Goal: Browse casually: Explore the website without a specific task or goal

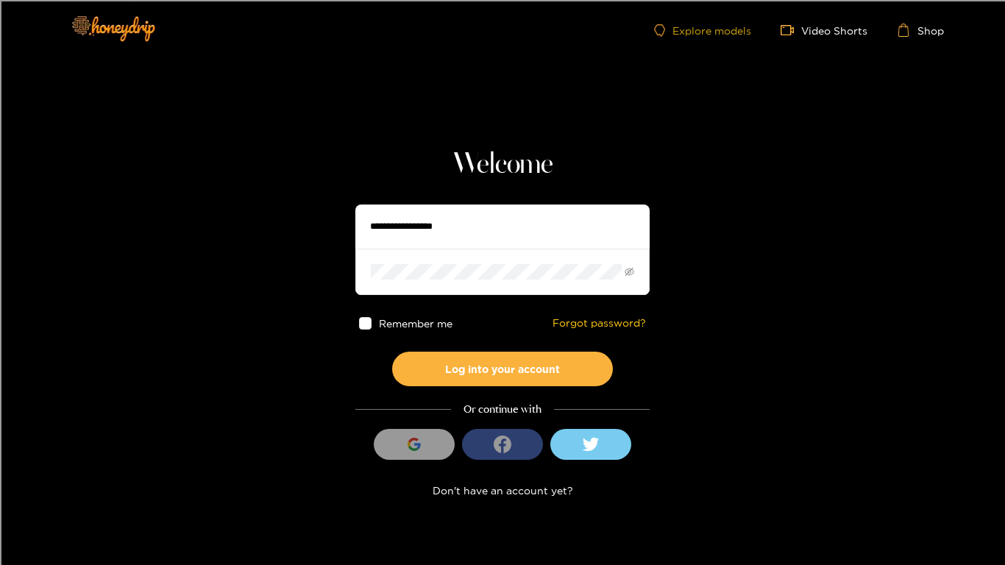
click at [694, 35] on link "Explore models" at bounding box center [702, 30] width 97 height 13
click at [734, 33] on link "Explore models" at bounding box center [702, 30] width 97 height 13
click at [433, 238] on input "text" at bounding box center [502, 227] width 294 height 44
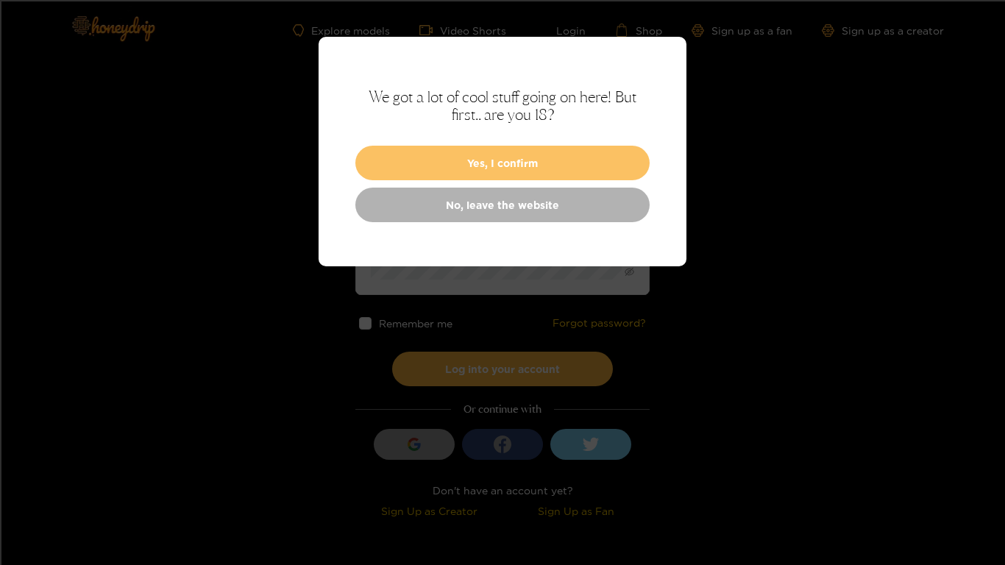
click at [491, 158] on button "Yes, I confirm" at bounding box center [502, 163] width 294 height 35
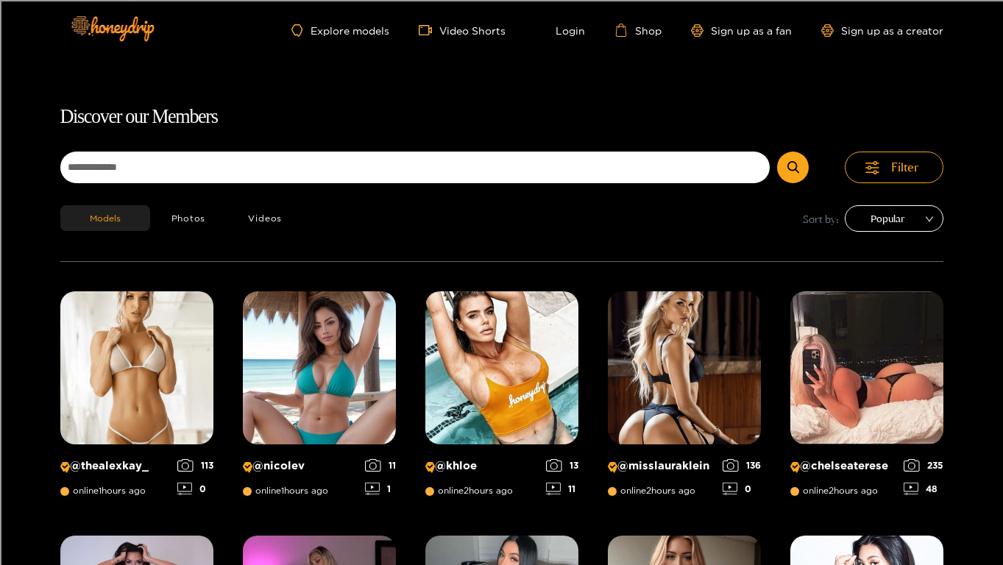
click at [884, 219] on span "Popular" at bounding box center [894, 219] width 77 height 22
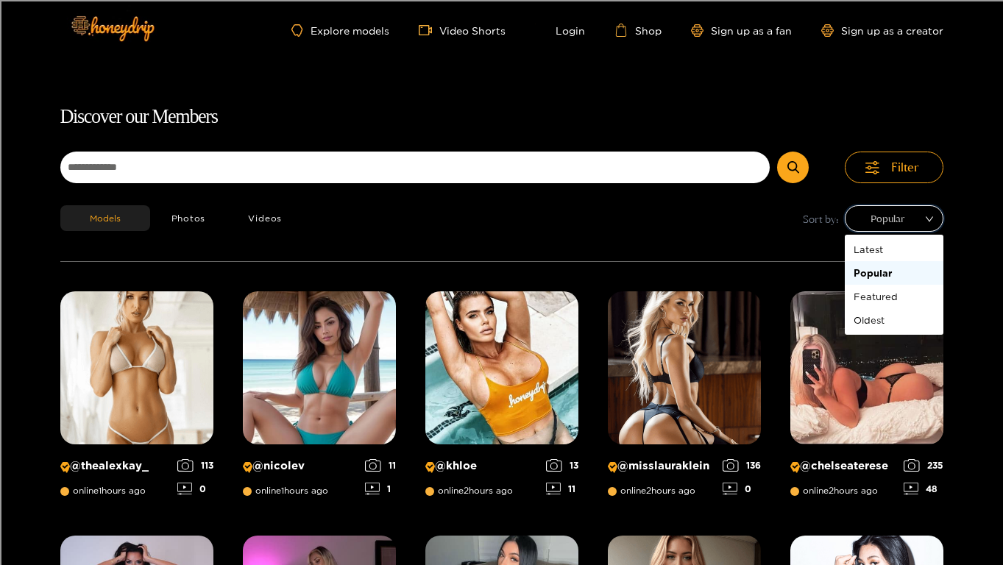
click at [885, 225] on span "Popular" at bounding box center [894, 219] width 77 height 22
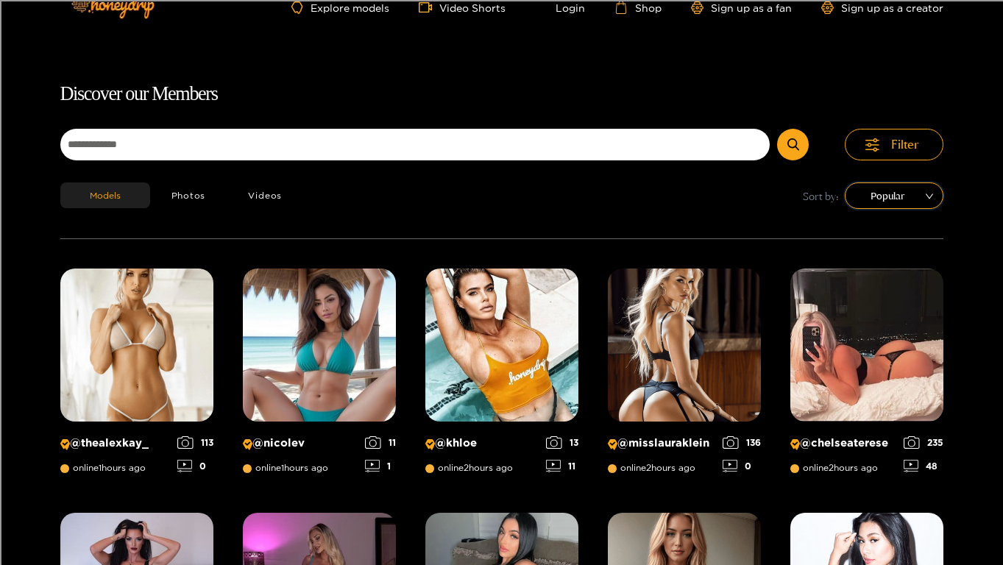
scroll to position [24, 0]
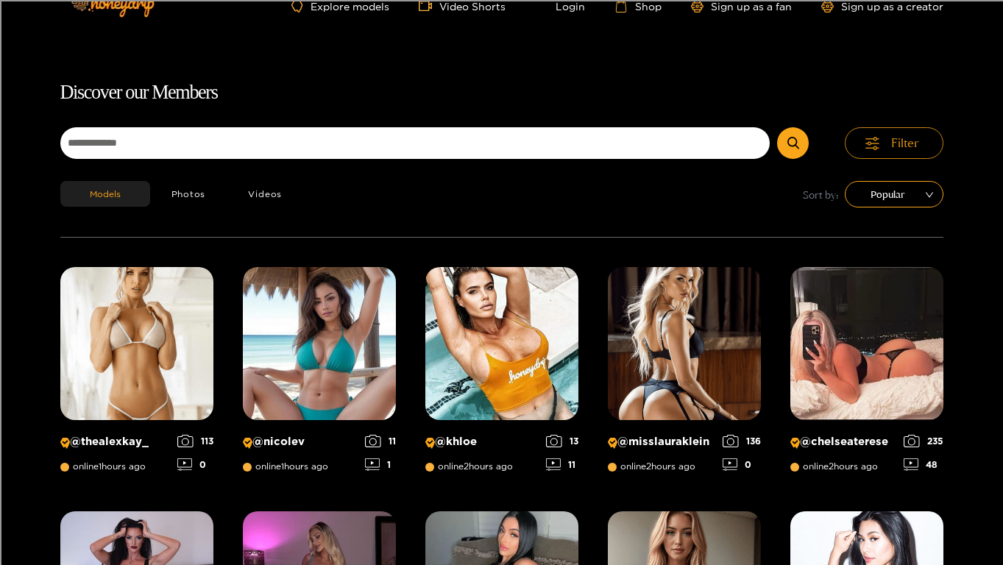
click at [931, 141] on button "Filter" at bounding box center [894, 143] width 99 height 32
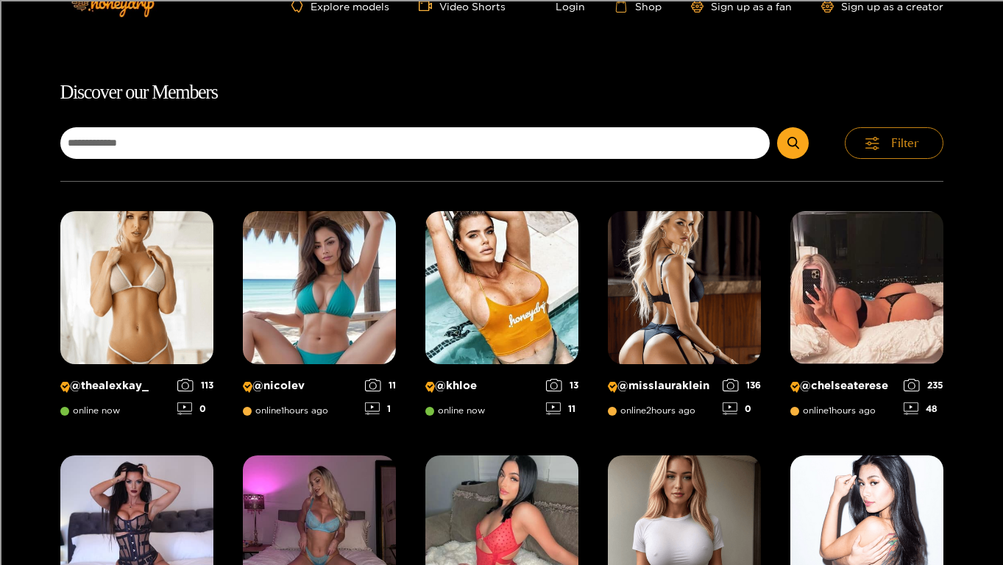
click at [931, 141] on button "Filter" at bounding box center [894, 143] width 99 height 32
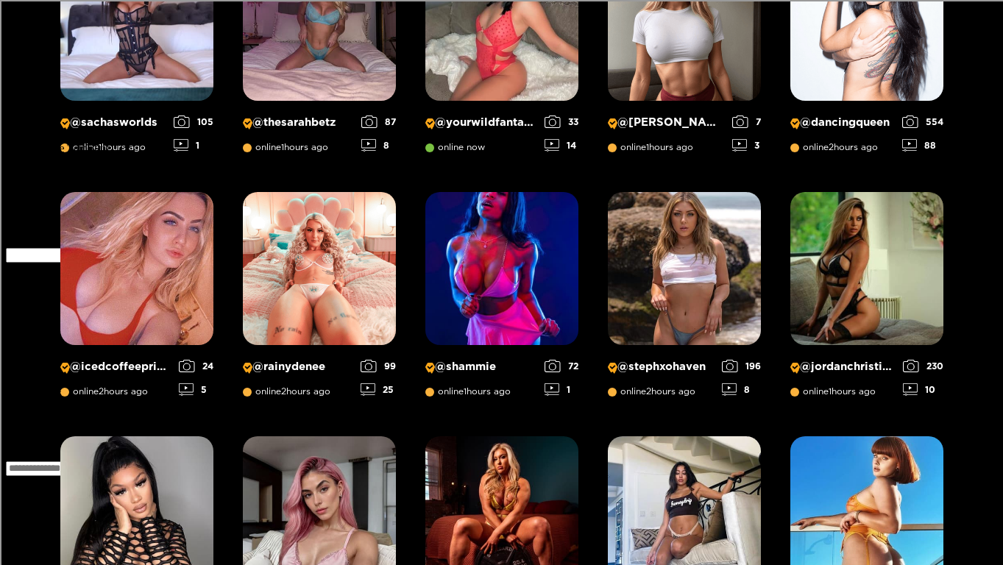
scroll to position [589, 0]
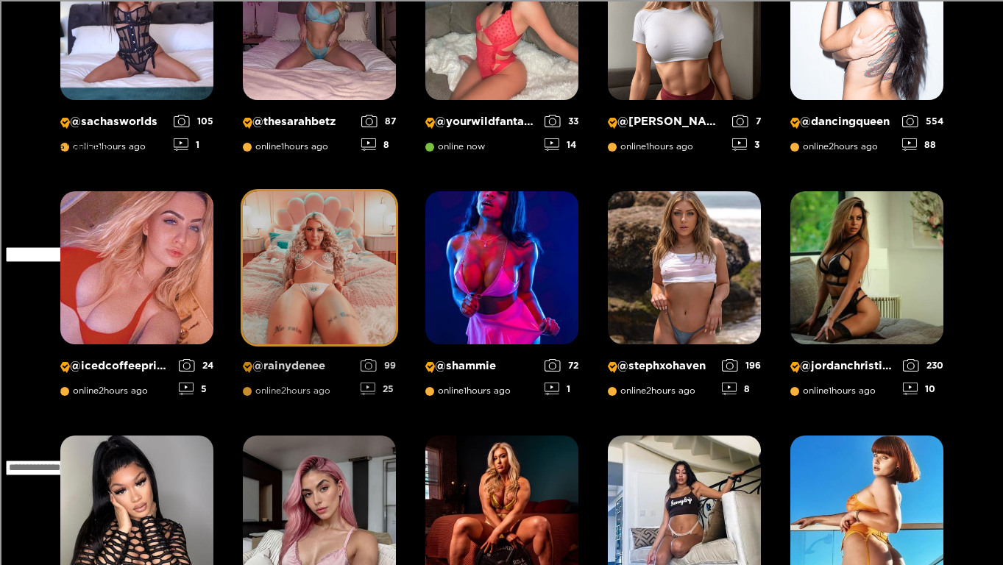
click at [304, 283] on img at bounding box center [319, 267] width 153 height 153
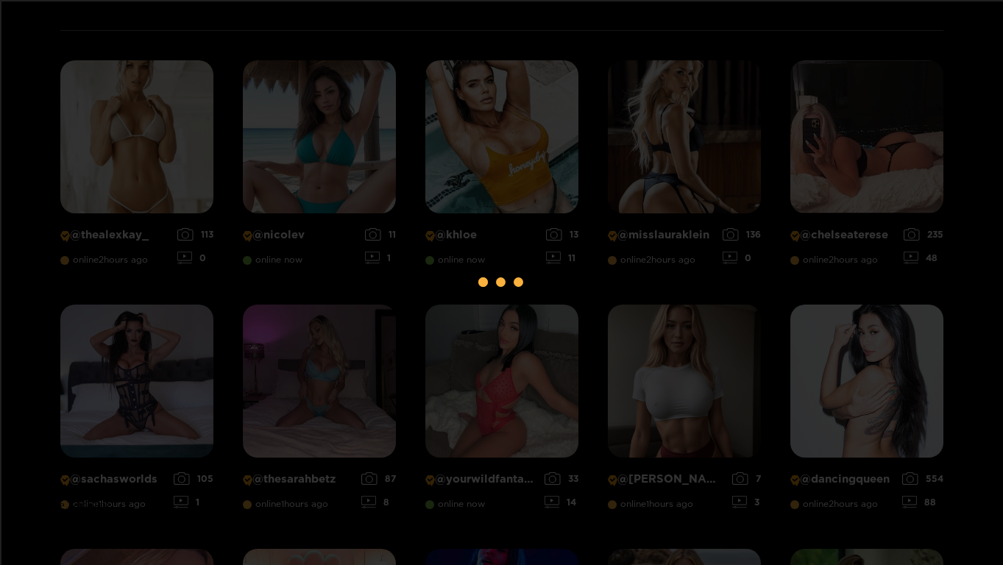
scroll to position [180, 0]
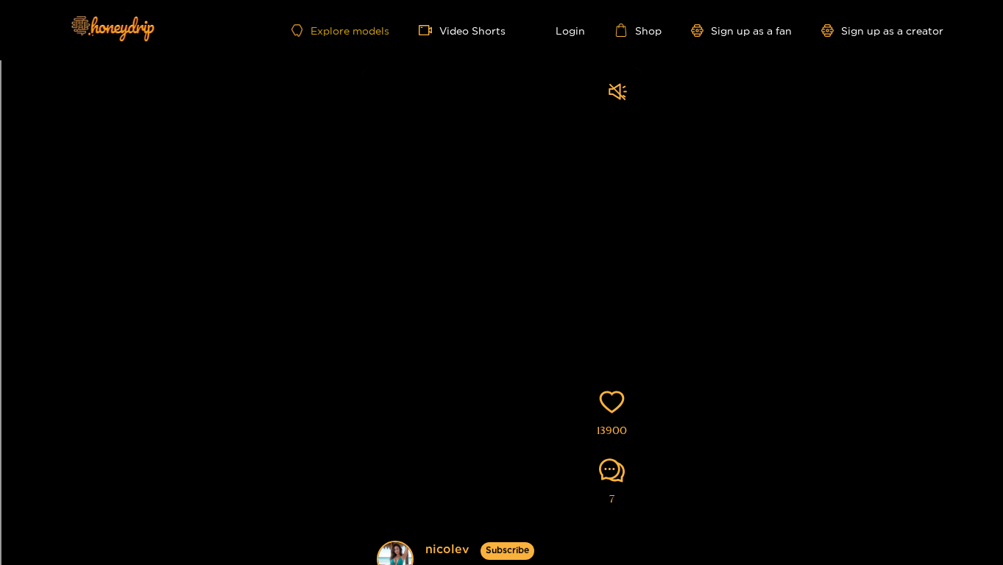
click at [367, 32] on link "Explore models" at bounding box center [339, 30] width 97 height 13
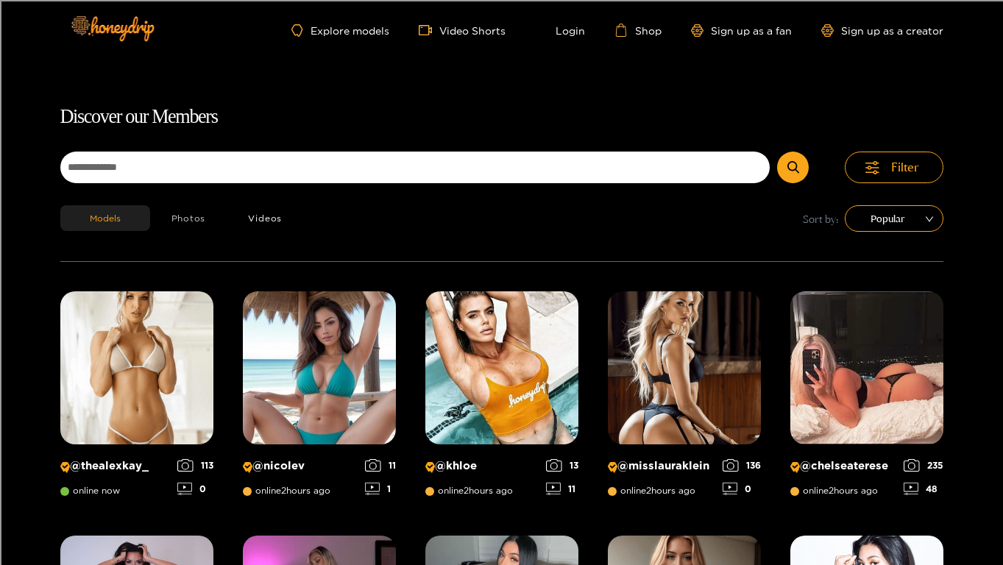
click at [186, 224] on button "Photos" at bounding box center [188, 218] width 77 height 26
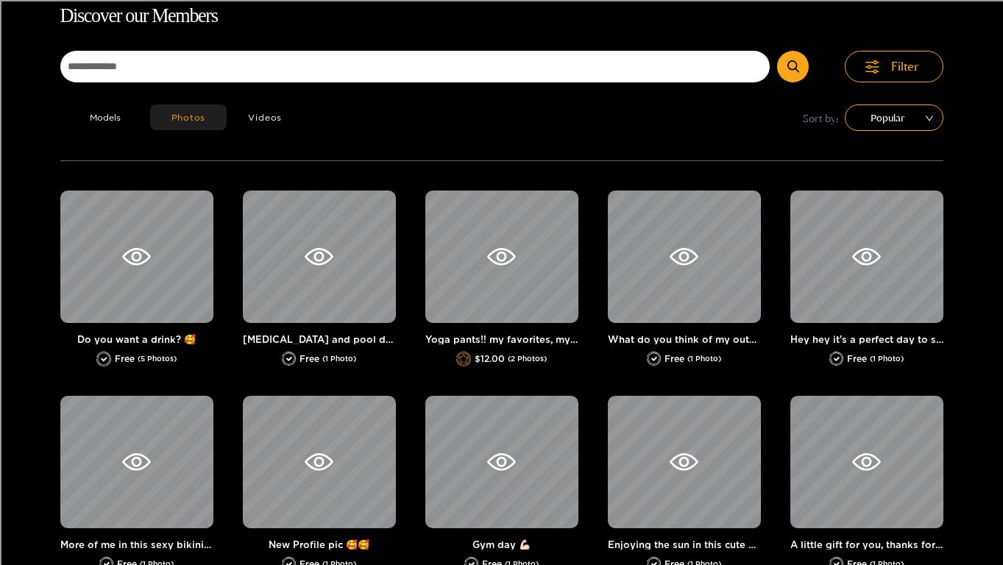
scroll to position [94, 0]
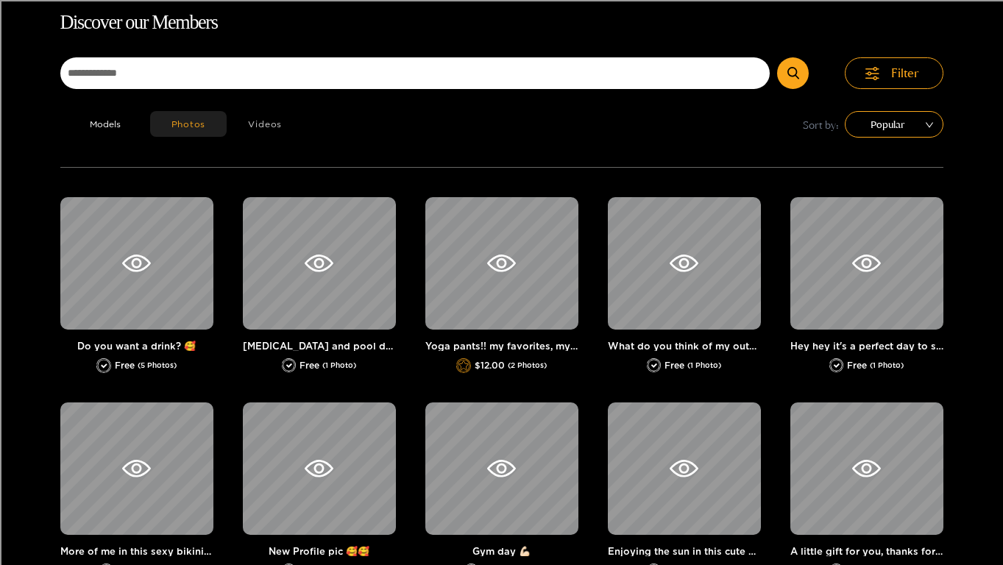
click at [255, 121] on button "Videos" at bounding box center [265, 124] width 77 height 26
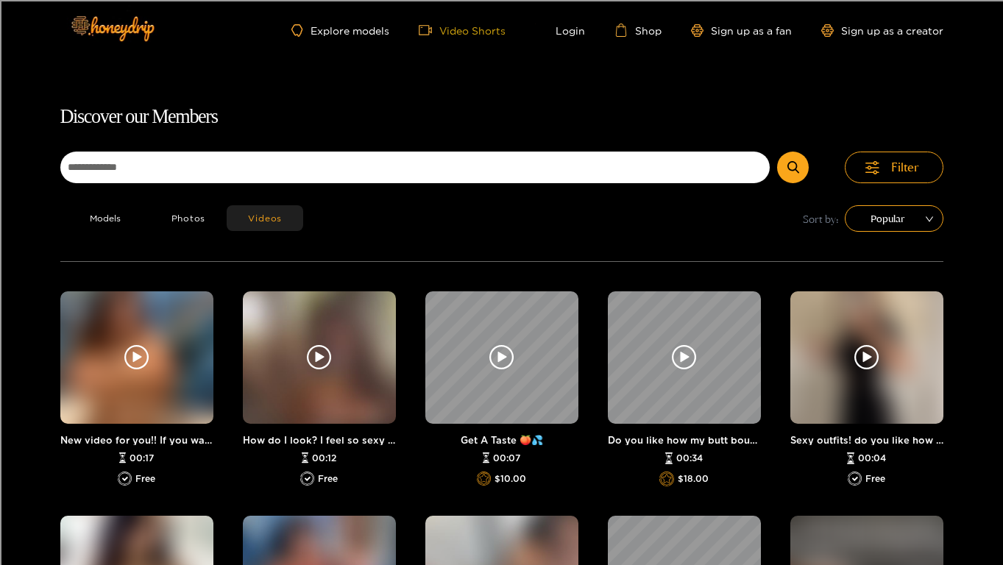
click at [489, 29] on link "Video Shorts" at bounding box center [462, 30] width 87 height 13
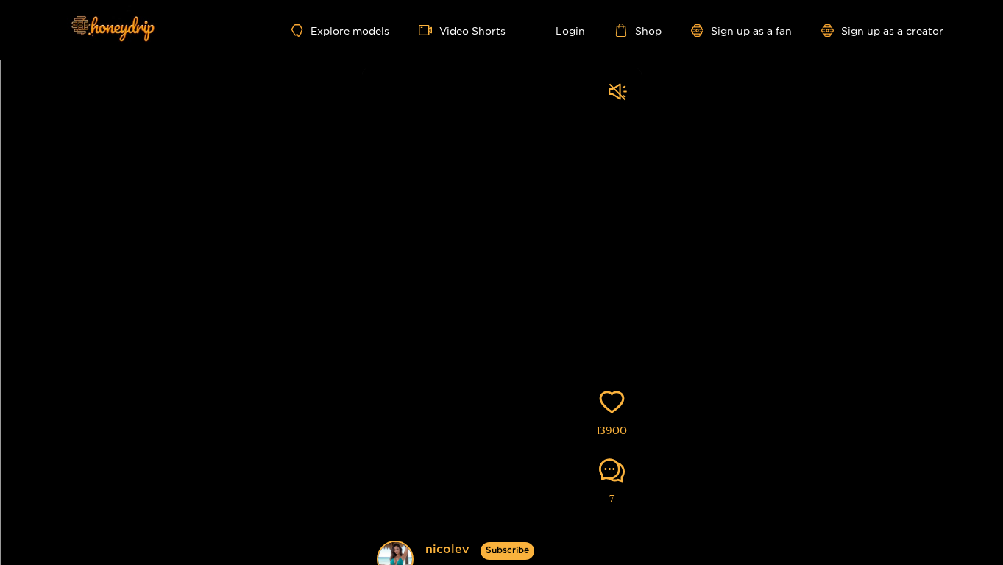
scroll to position [160, 0]
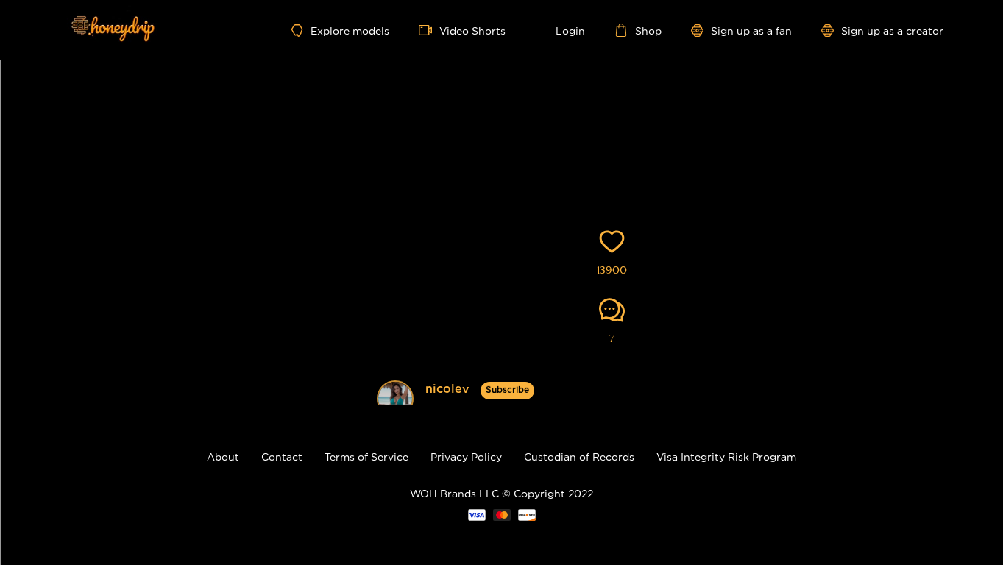
click at [397, 395] on img at bounding box center [395, 399] width 34 height 34
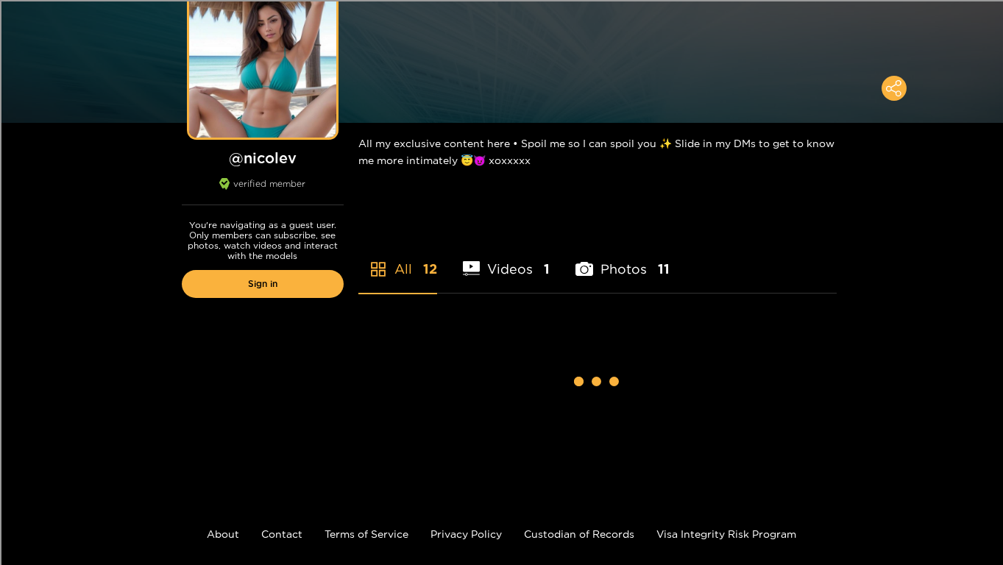
scroll to position [221, 0]
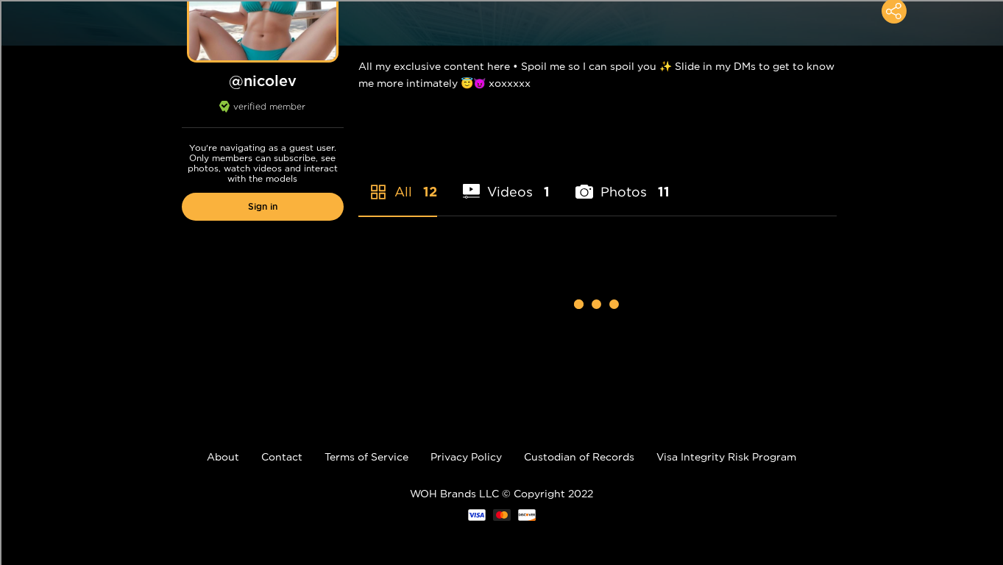
click at [495, 196] on li "Videos 1" at bounding box center [507, 182] width 88 height 66
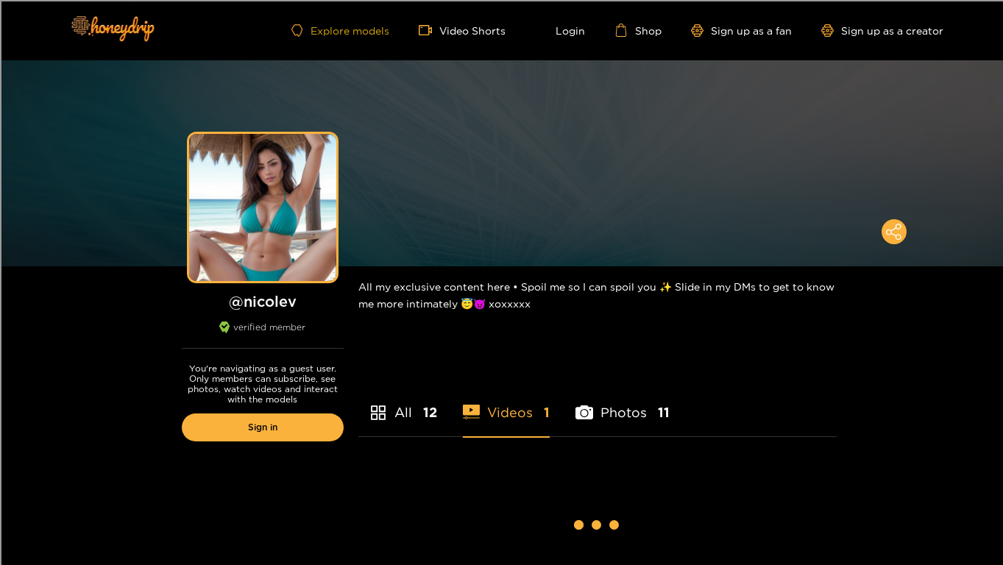
click at [347, 32] on link "Explore models" at bounding box center [339, 30] width 97 height 13
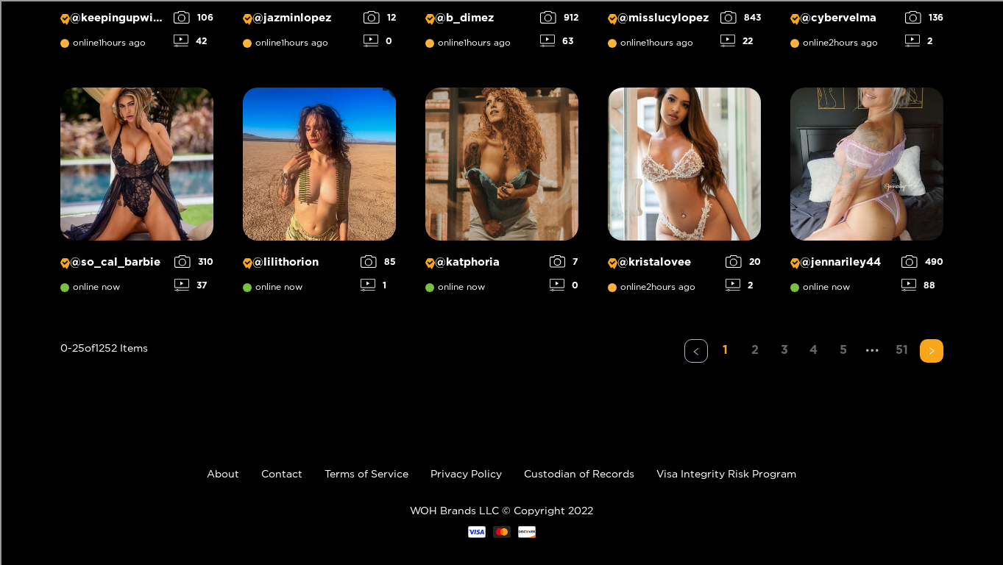
scroll to position [1198, 0]
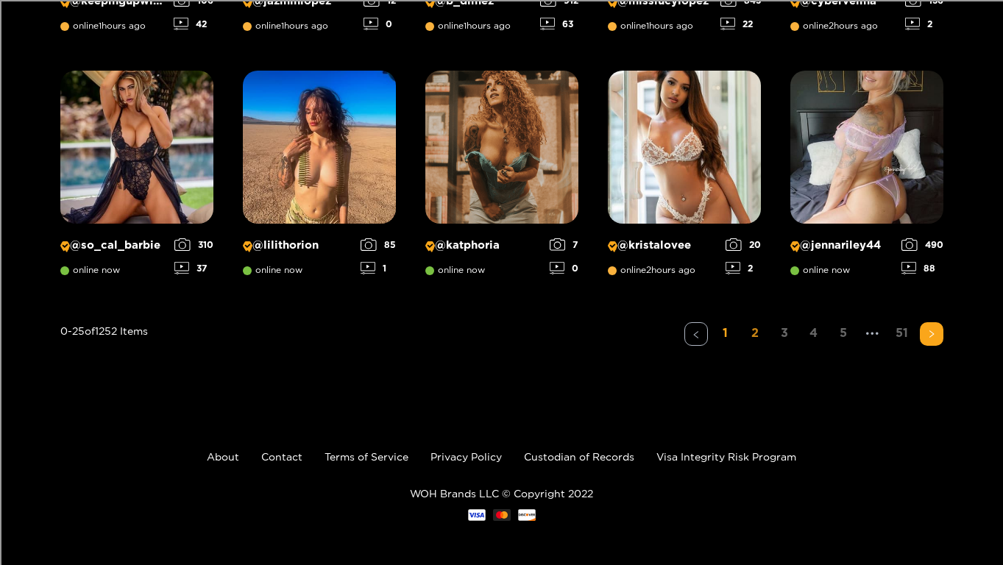
click at [751, 332] on link "2" at bounding box center [755, 332] width 24 height 21
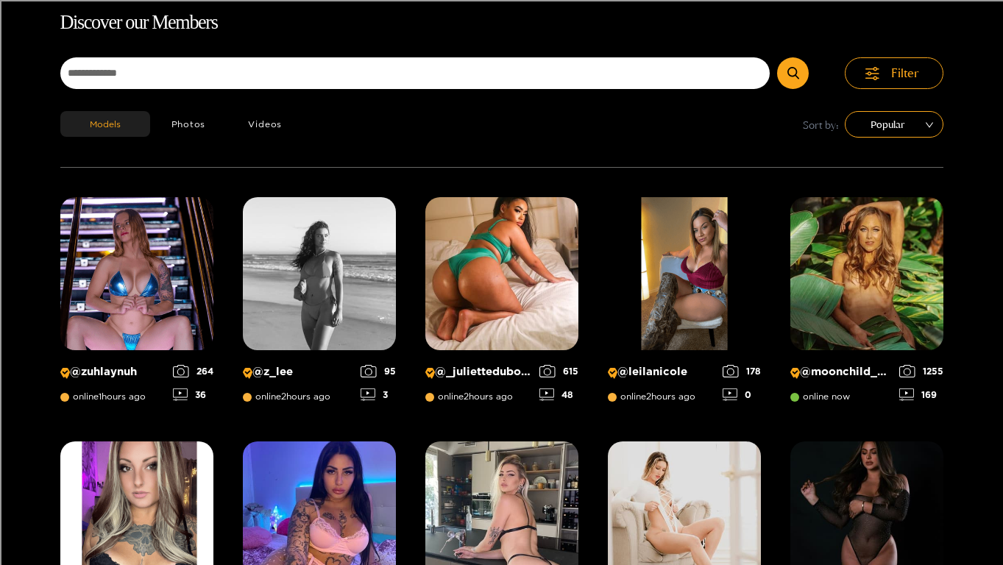
scroll to position [0, 0]
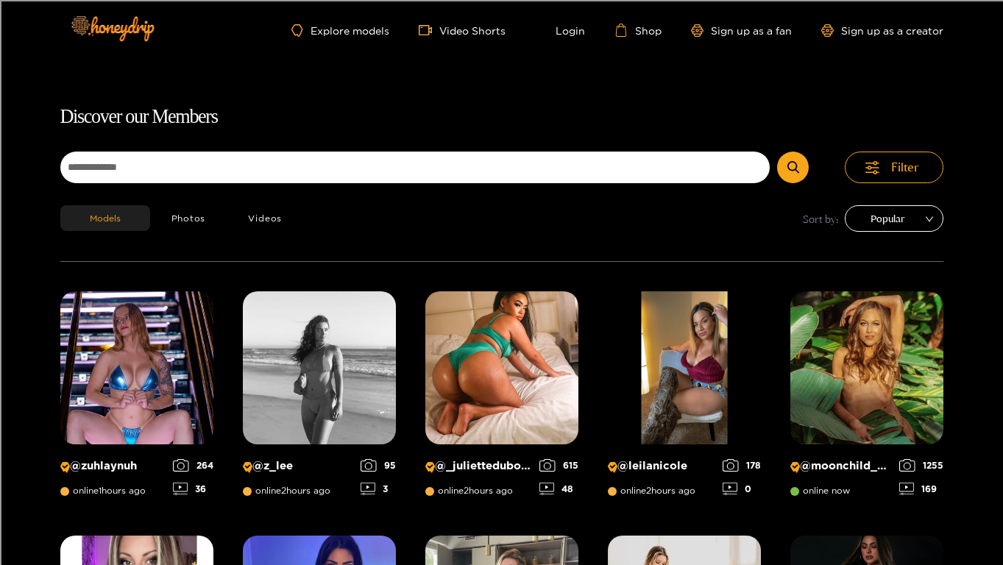
click at [868, 231] on div "Popular" at bounding box center [894, 218] width 99 height 26
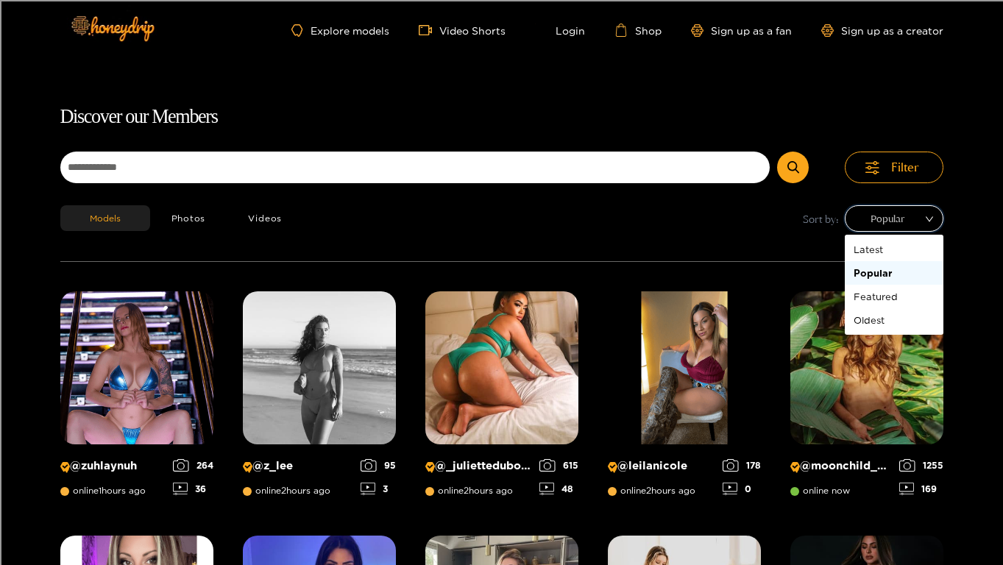
click at [866, 230] on span "sort" at bounding box center [889, 218] width 71 height 25
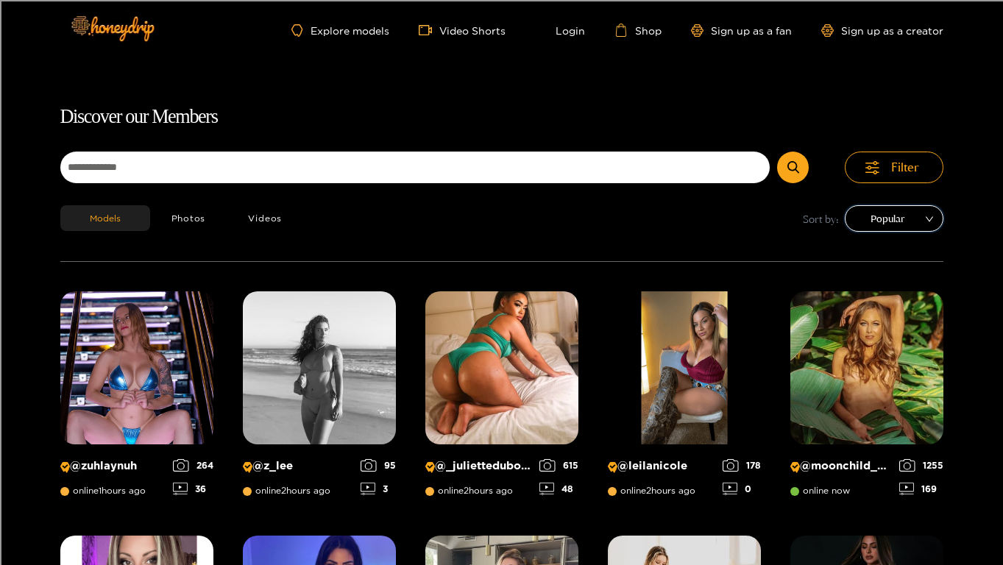
click at [882, 213] on span "Popular" at bounding box center [894, 219] width 77 height 22
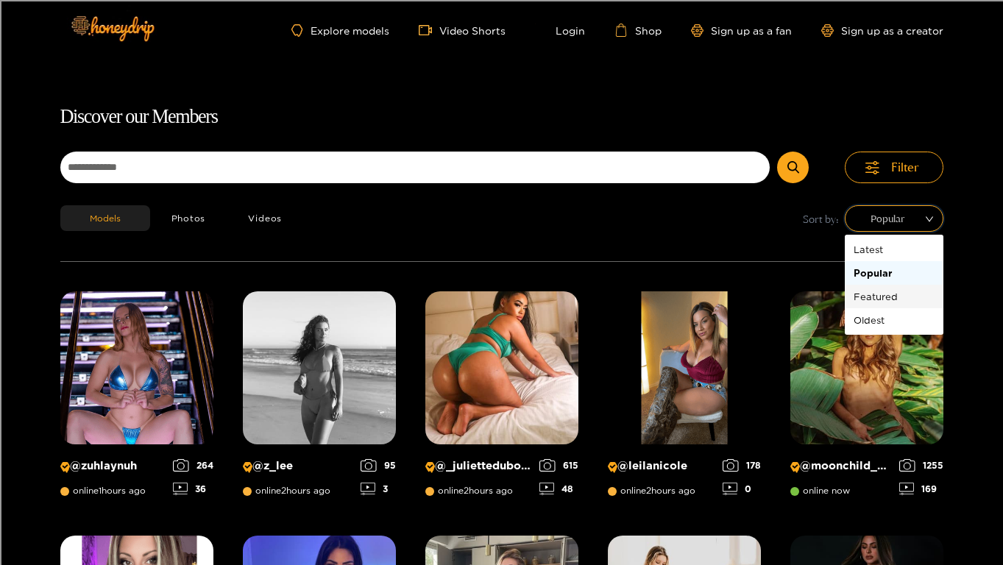
click at [871, 294] on div "Featured" at bounding box center [894, 297] width 81 height 16
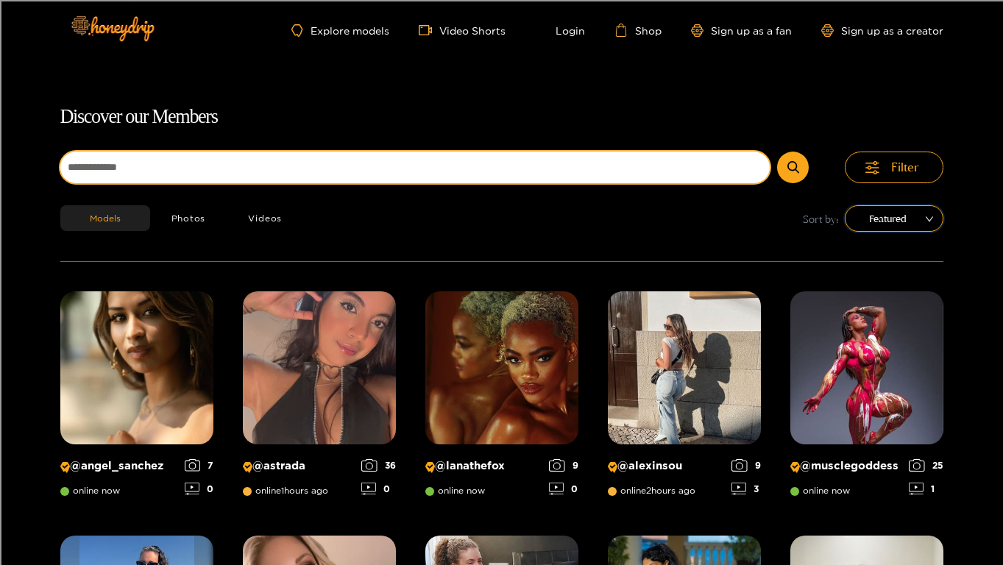
click at [580, 158] on input at bounding box center [415, 168] width 710 height 32
type input "*****"
click at [777, 152] on button "submit" at bounding box center [793, 168] width 32 height 32
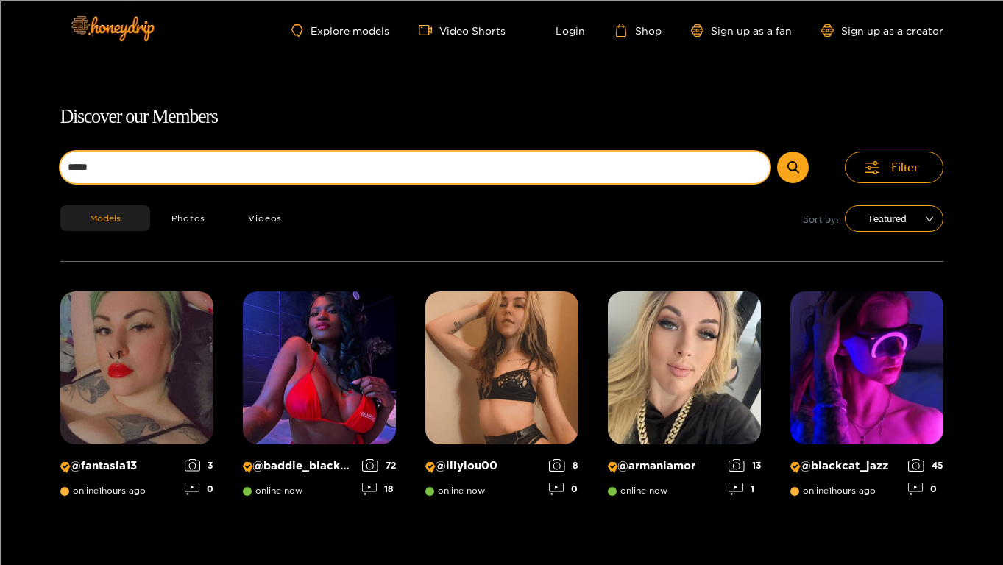
scroll to position [94, 0]
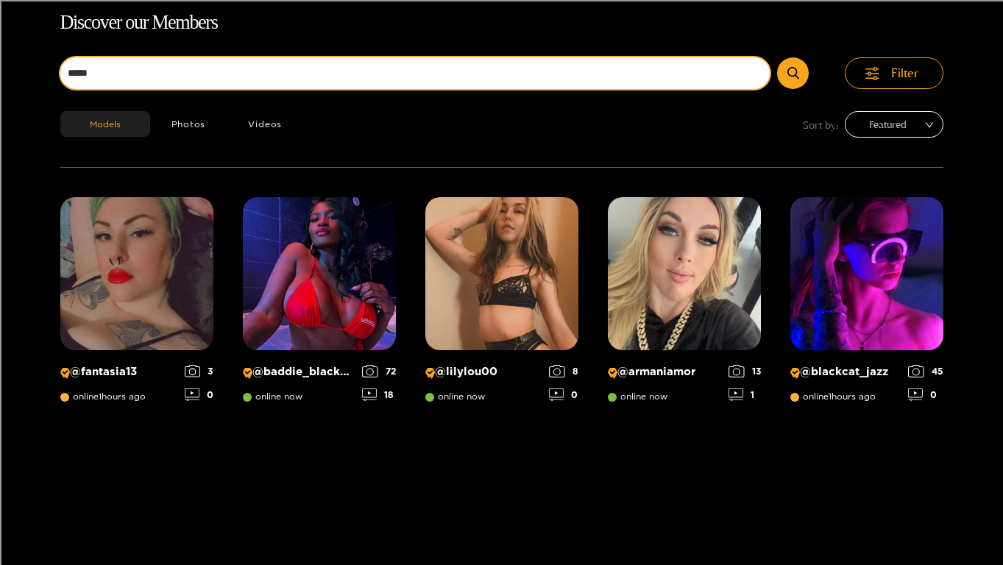
click at [921, 124] on span "Featured" at bounding box center [894, 124] width 77 height 22
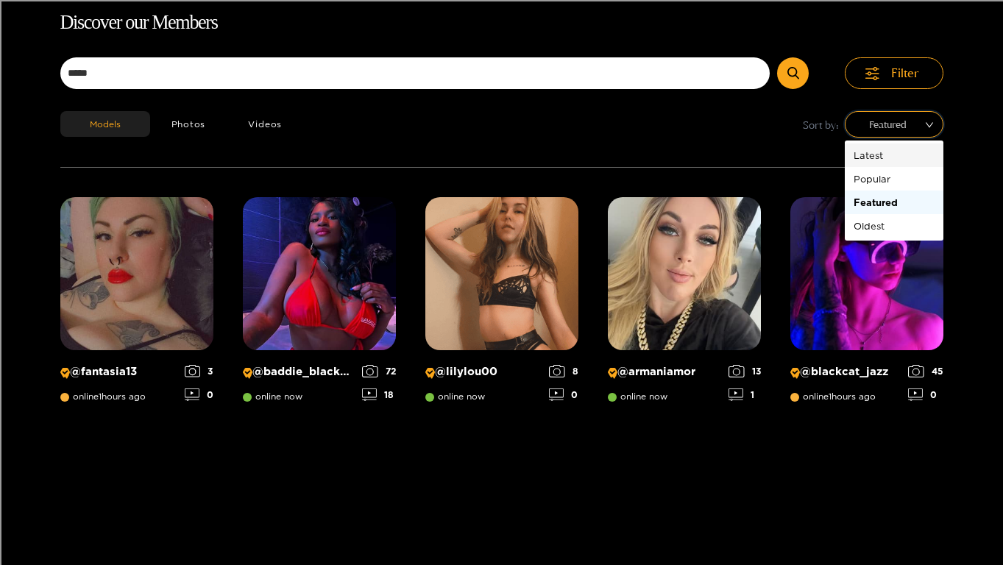
click at [901, 154] on div "Latest" at bounding box center [894, 155] width 81 height 16
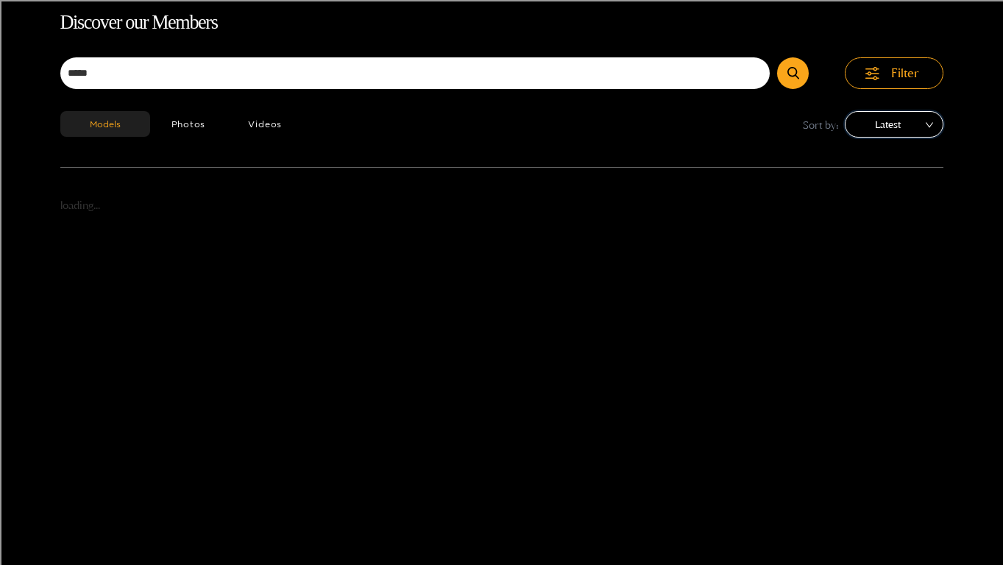
click at [901, 128] on span "Latest" at bounding box center [894, 124] width 77 height 22
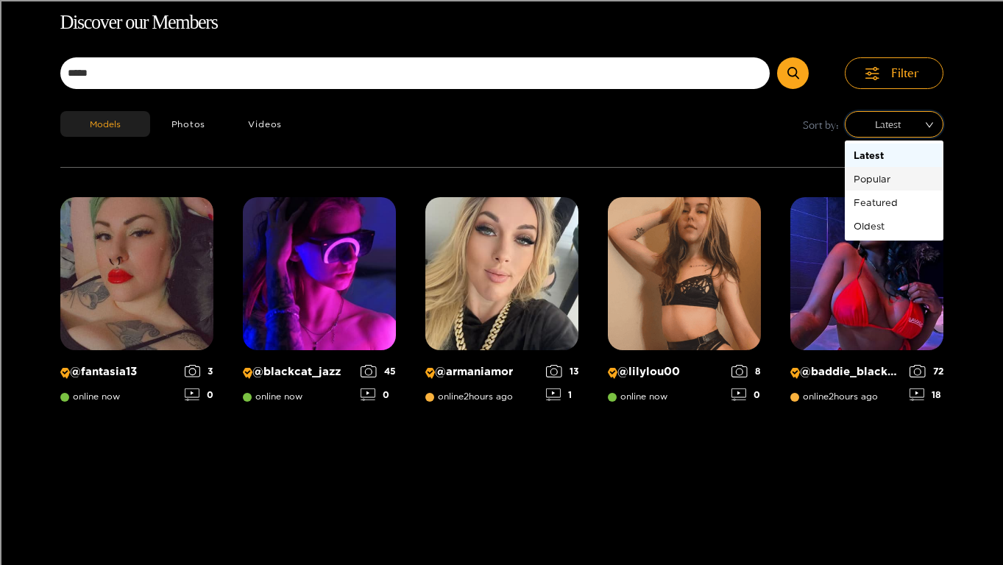
click at [893, 184] on div "Popular" at bounding box center [894, 179] width 81 height 16
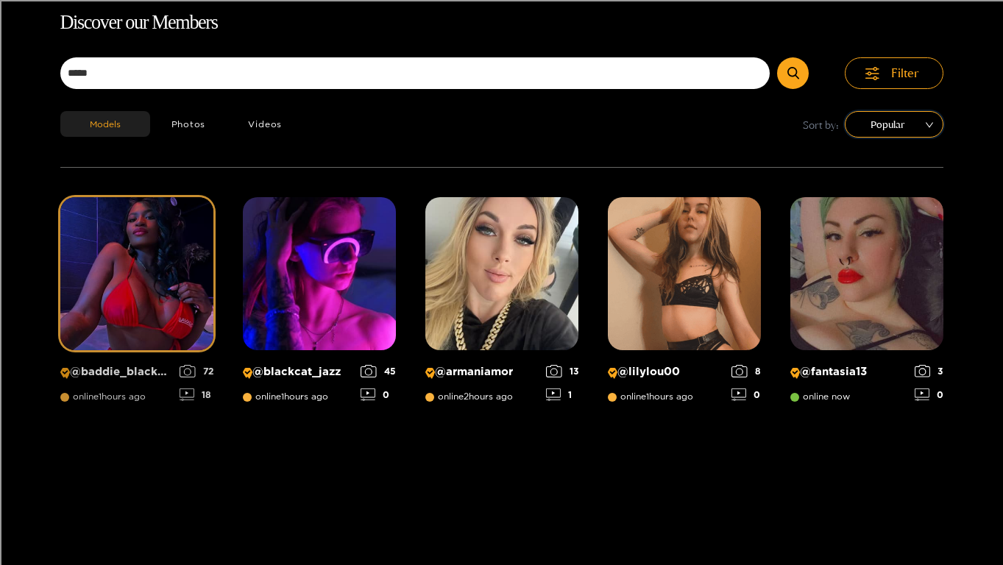
click at [187, 307] on img at bounding box center [136, 273] width 153 height 153
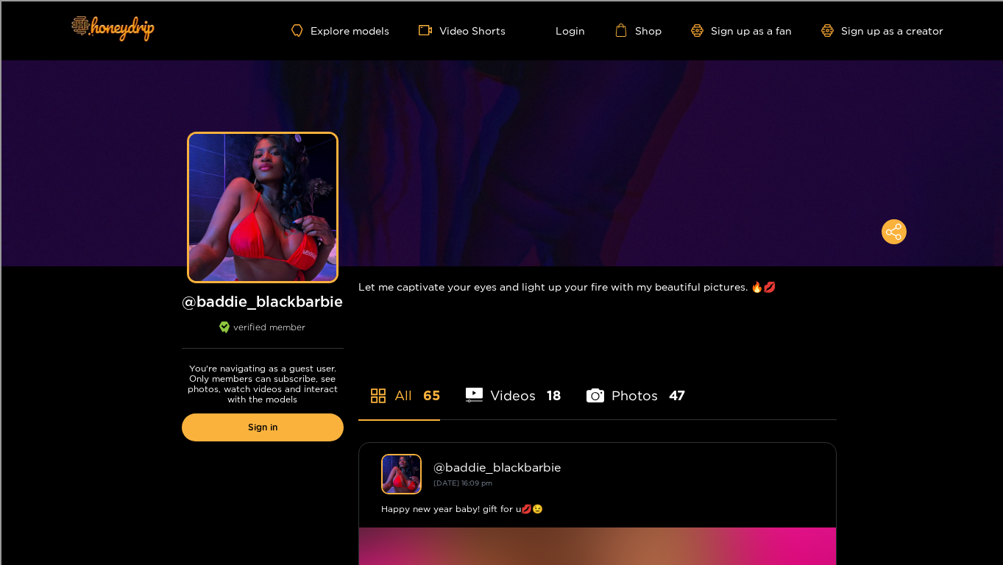
click at [509, 397] on li "Videos 18" at bounding box center [514, 386] width 96 height 66
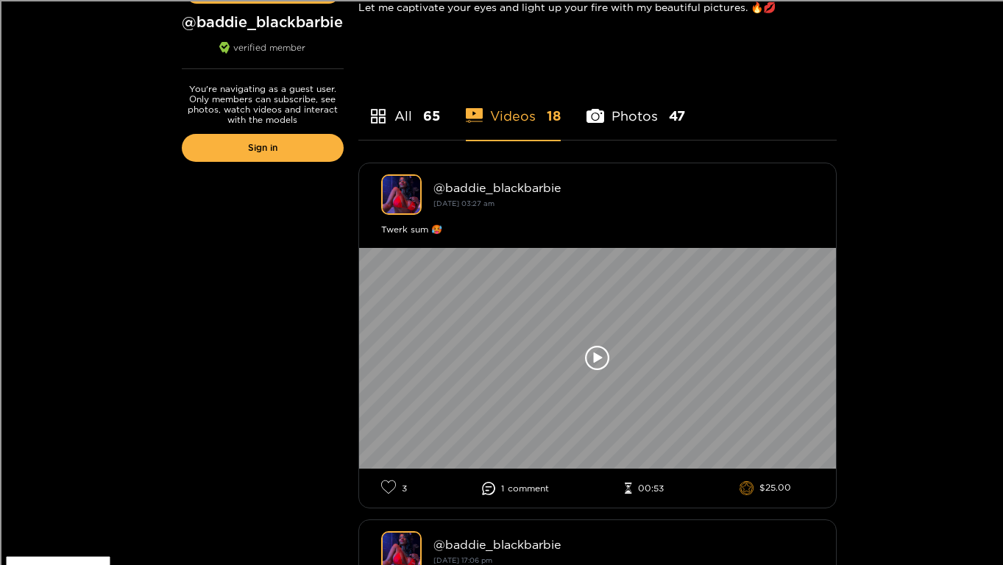
scroll to position [314, 0]
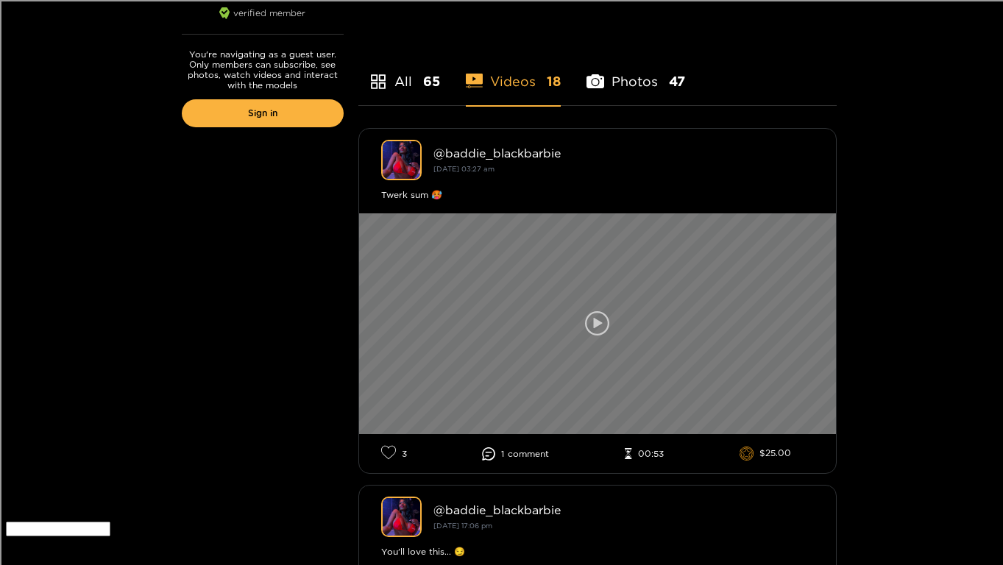
click at [585, 343] on div at bounding box center [597, 323] width 477 height 221
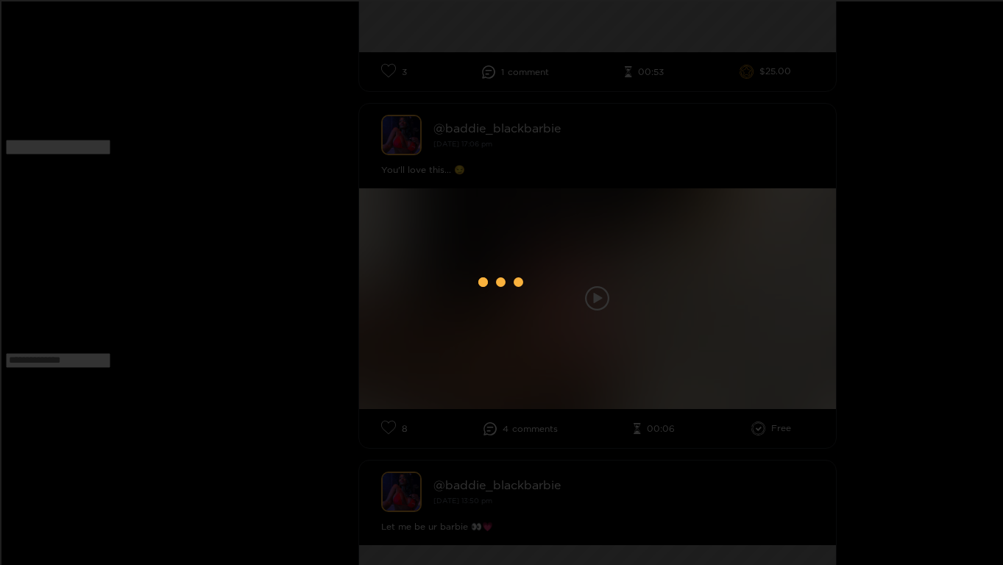
scroll to position [0, 0]
